Goal: Transaction & Acquisition: Purchase product/service

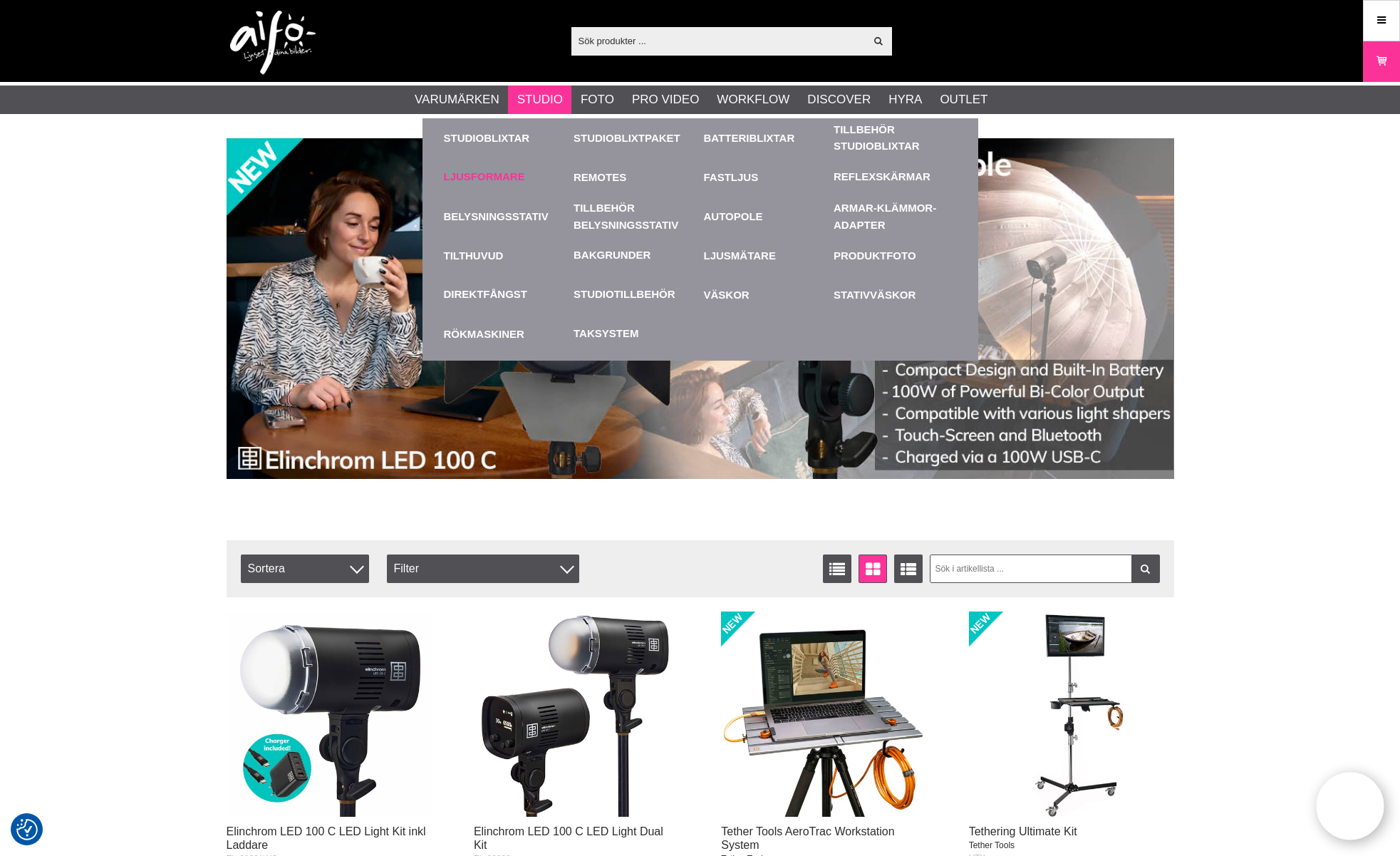
click at [513, 170] on link "Ljusformare" at bounding box center [485, 177] width 81 height 17
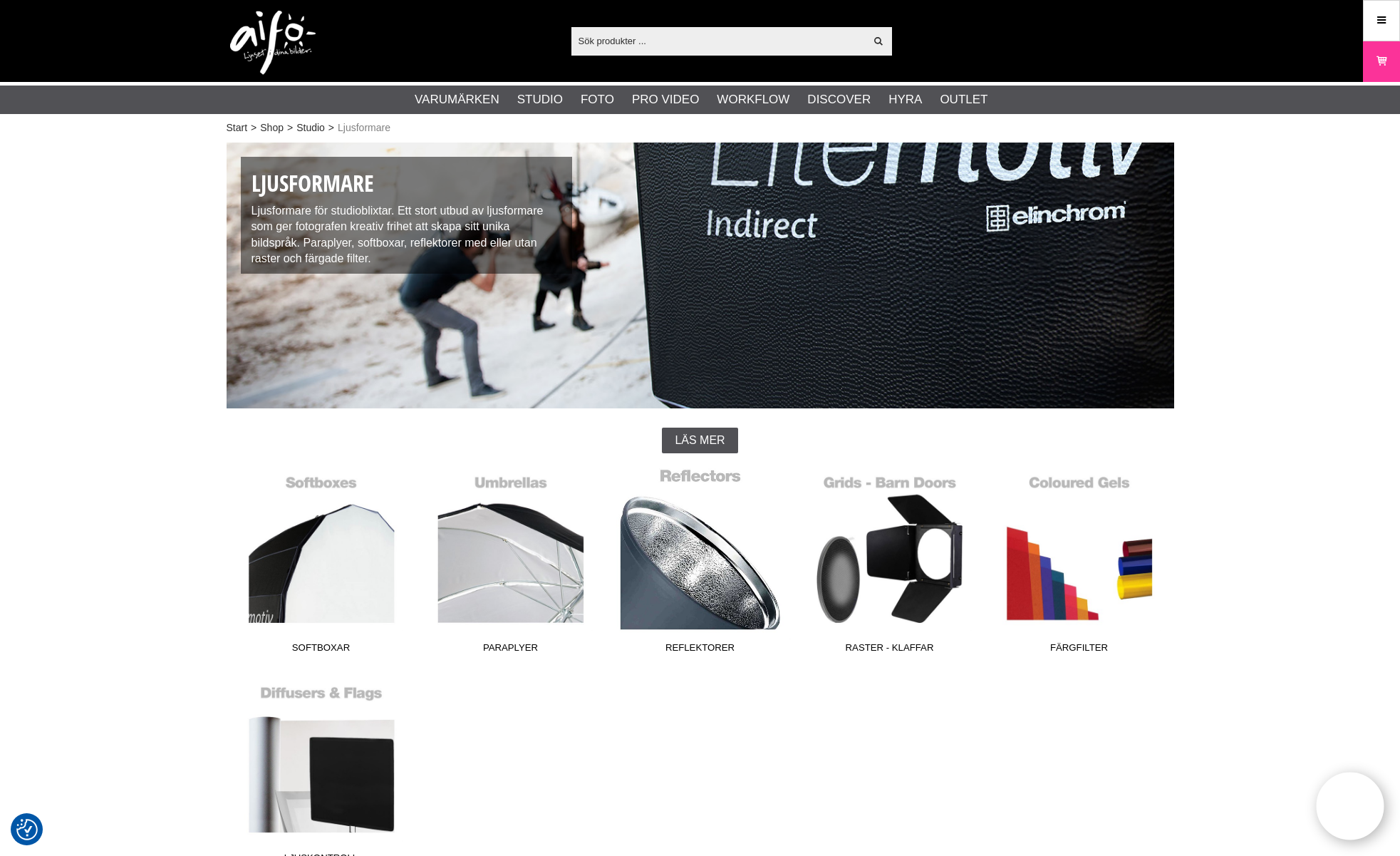
click at [703, 596] on link "Reflektorer" at bounding box center [701, 563] width 190 height 192
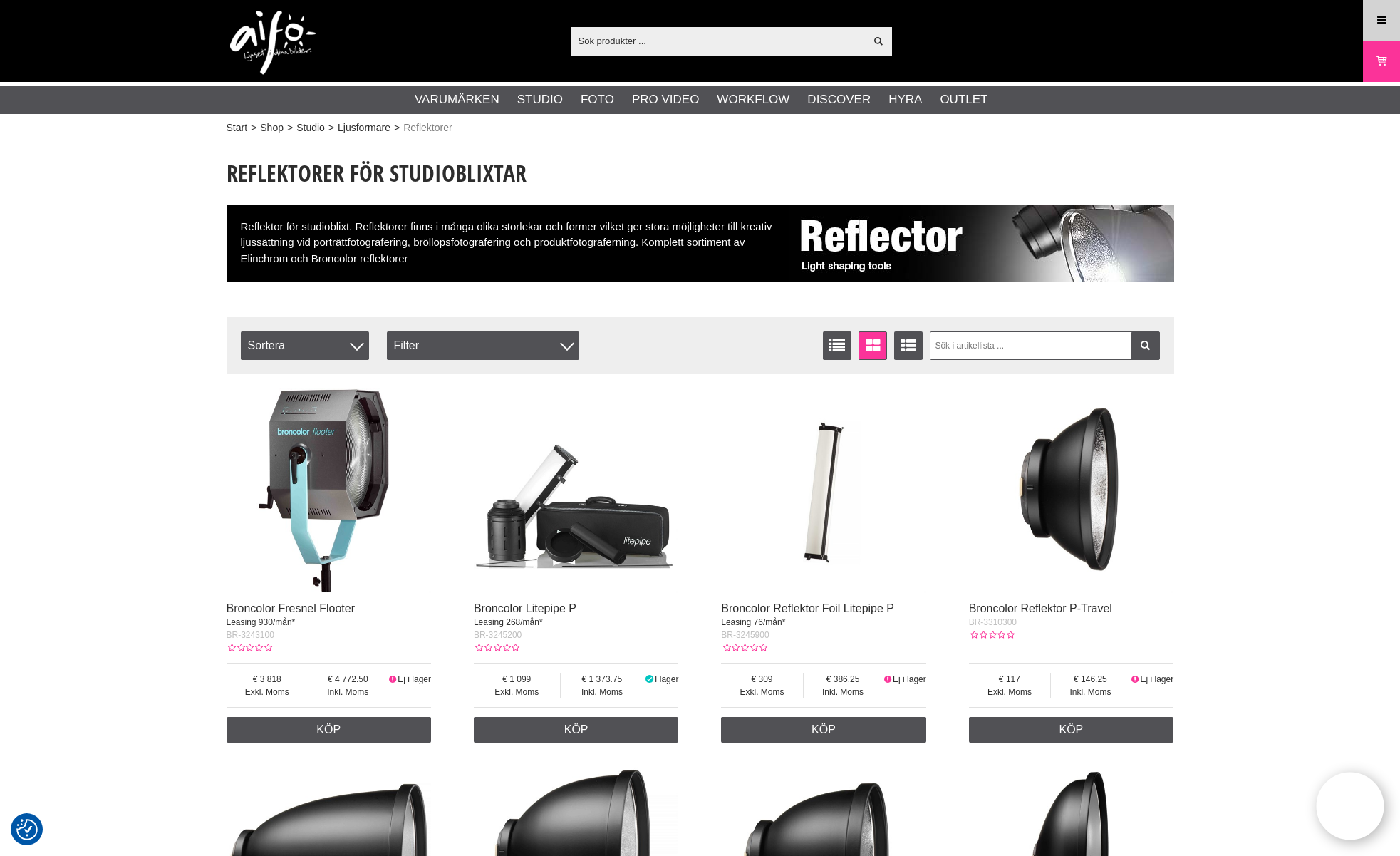
click at [1383, 17] on icon at bounding box center [1381, 20] width 12 height 16
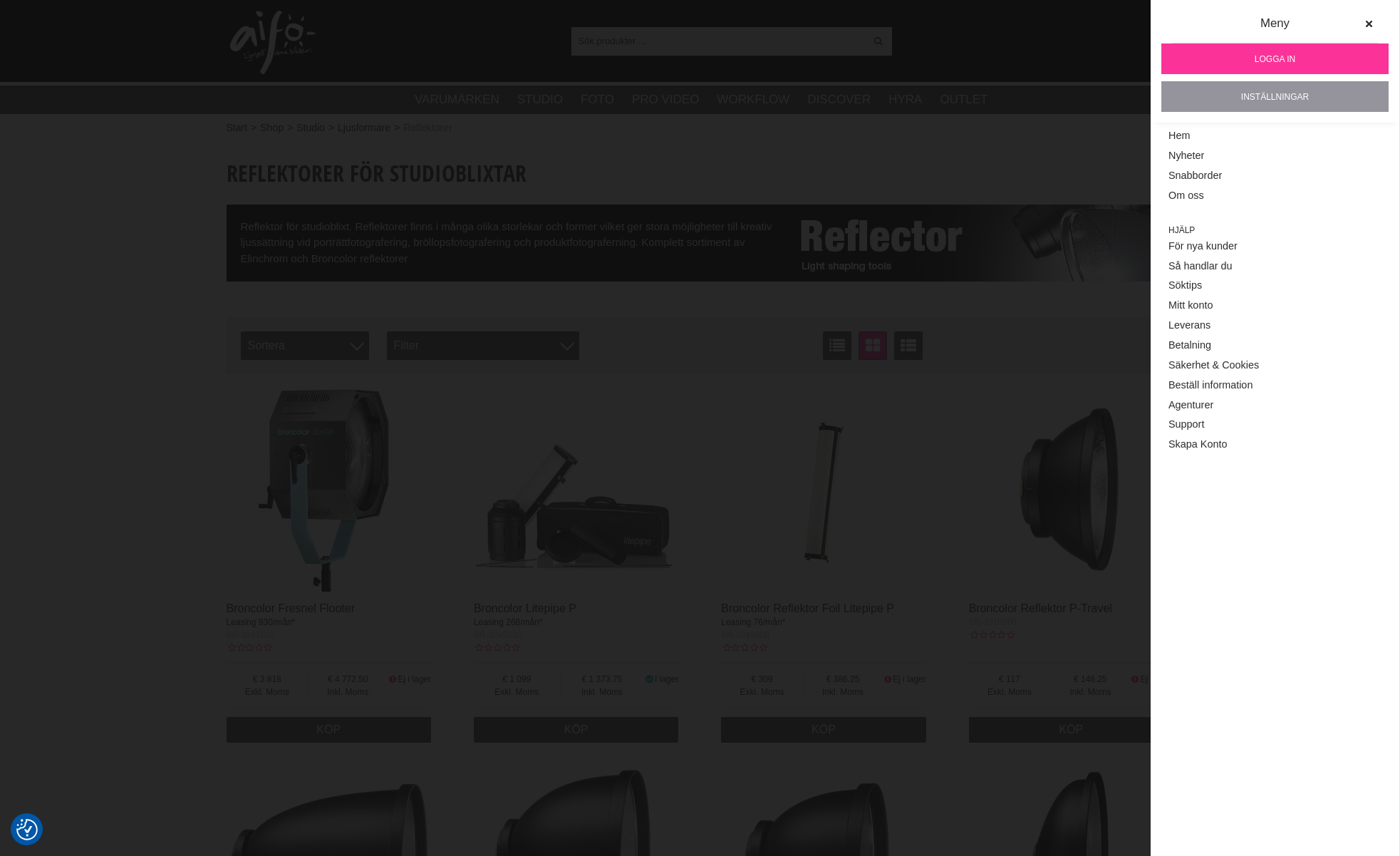
click at [1284, 93] on link "Inställningar" at bounding box center [1274, 96] width 227 height 31
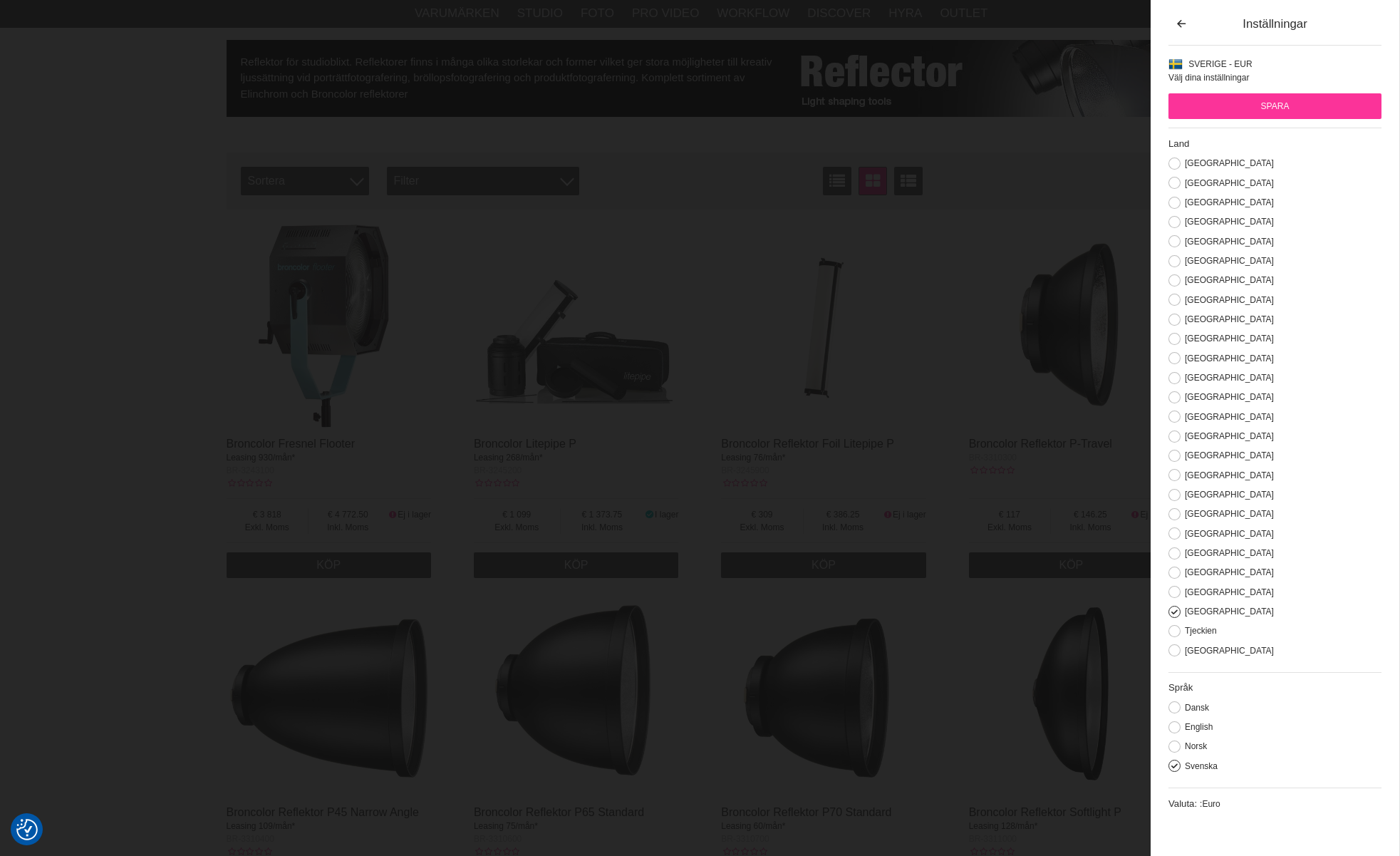
scroll to position [162, 0]
click at [1176, 745] on button at bounding box center [1175, 746] width 12 height 12
click at [1176, 766] on button at bounding box center [1175, 765] width 12 height 12
click at [1176, 588] on button at bounding box center [1175, 592] width 12 height 12
click at [1173, 612] on button at bounding box center [1175, 612] width 12 height 12
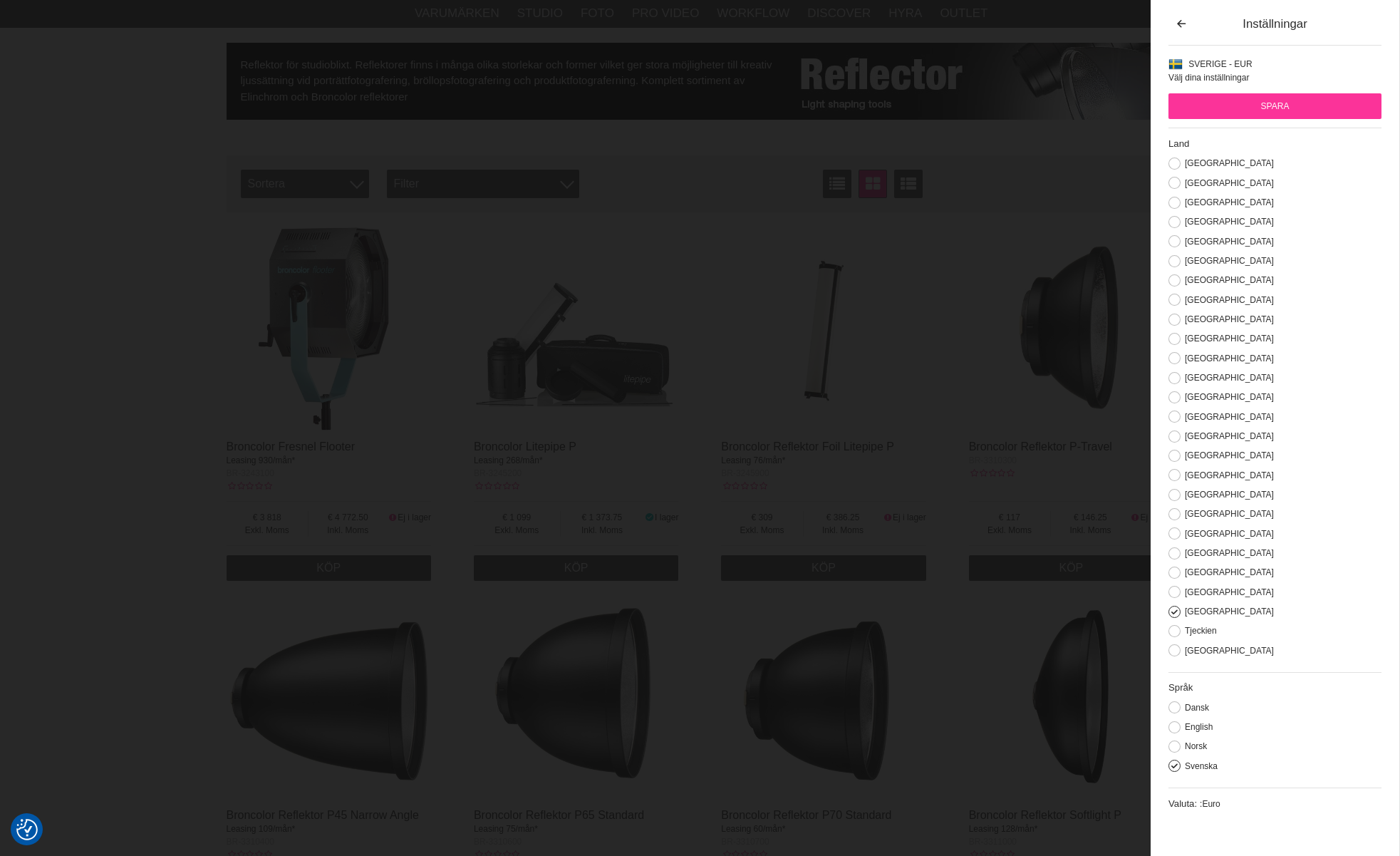
click at [1229, 104] on input "Spara" at bounding box center [1275, 106] width 213 height 26
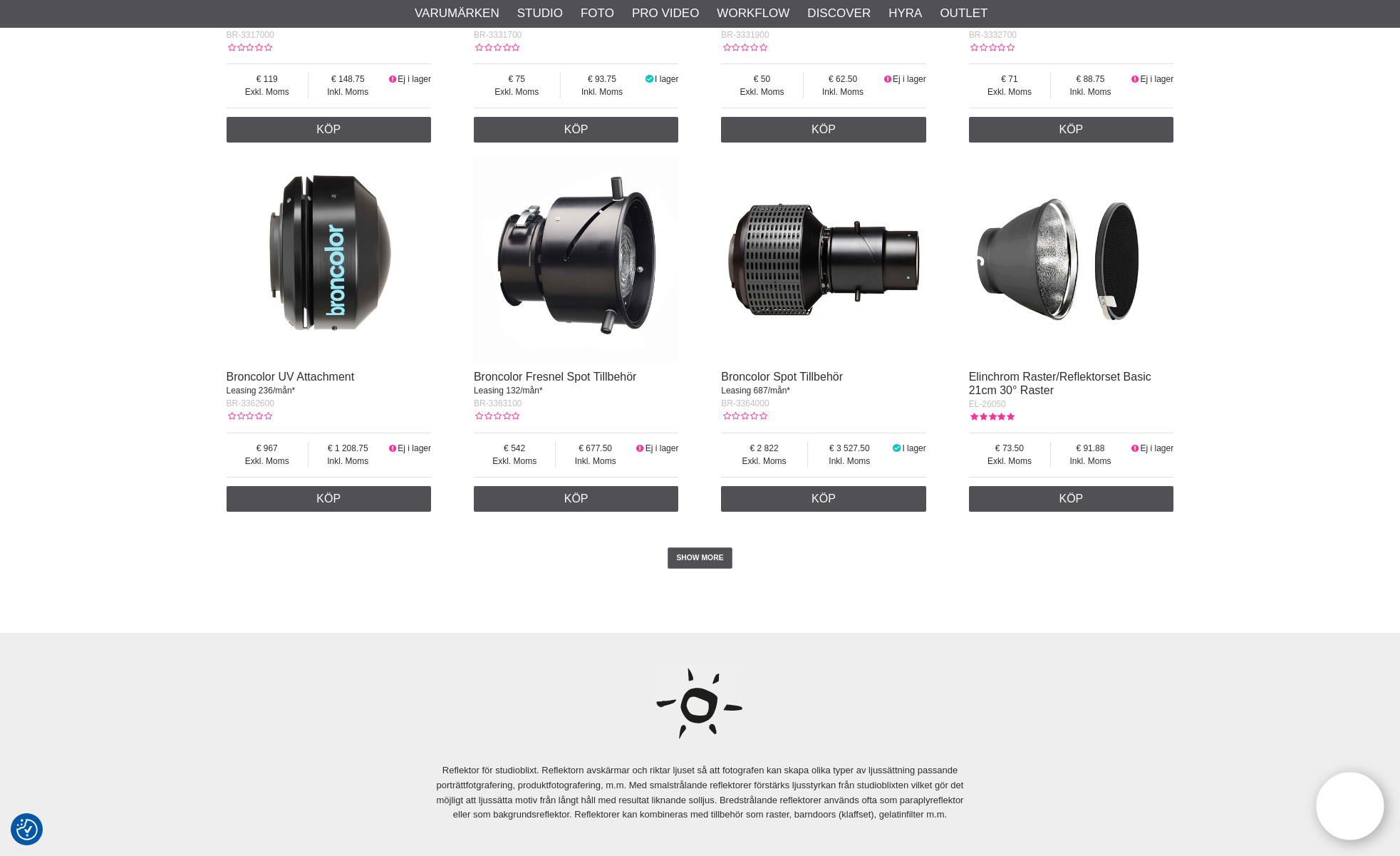
scroll to position [2439, 0]
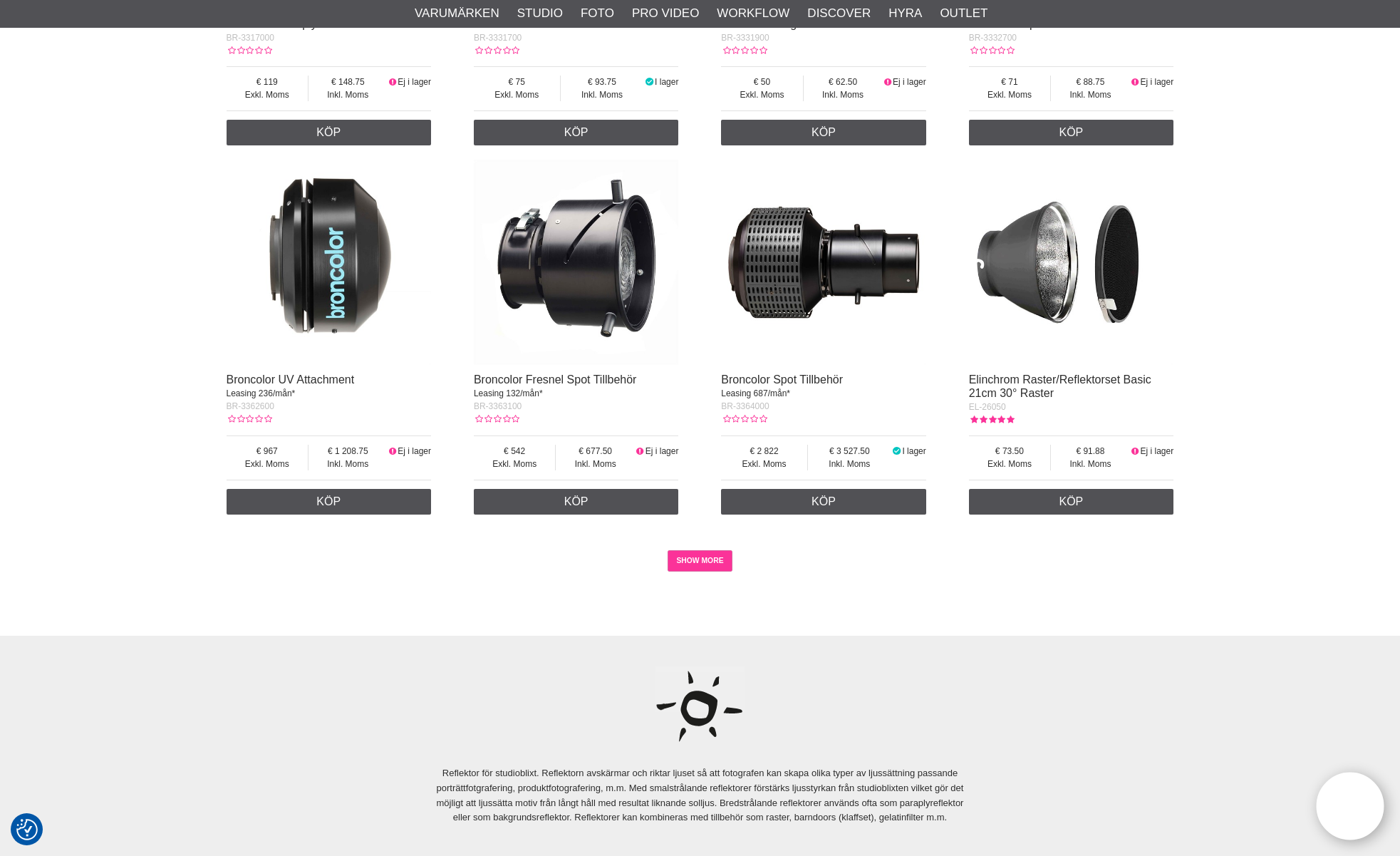
click at [713, 563] on link "SHOW MORE" at bounding box center [700, 561] width 65 height 22
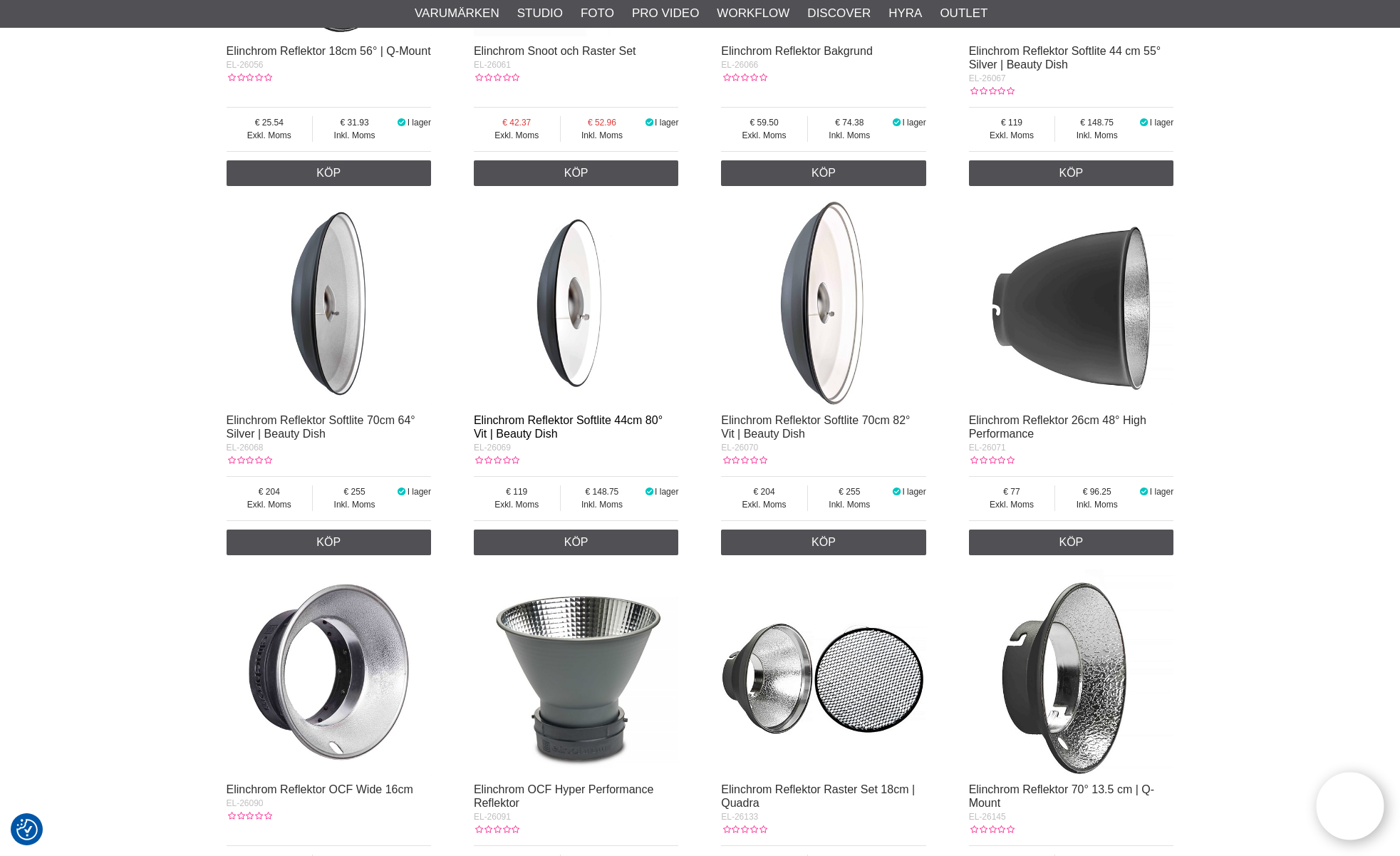
scroll to position [3136, 0]
